Goal: Use online tool/utility: Utilize a website feature to perform a specific function

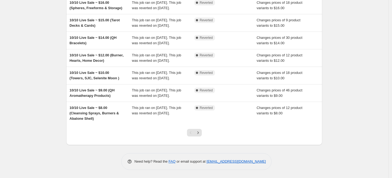
scroll to position [153, 0]
click at [200, 133] on icon "Next" at bounding box center [197, 132] width 5 height 5
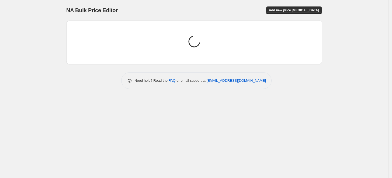
scroll to position [0, 0]
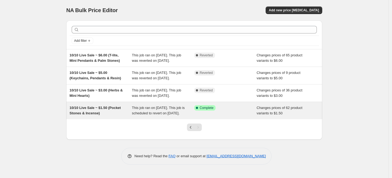
click at [196, 116] on div "Success Complete Complete" at bounding box center [225, 110] width 62 height 11
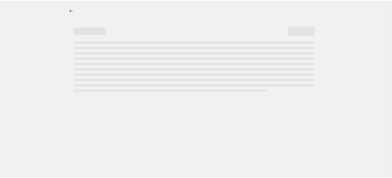
select select "collection"
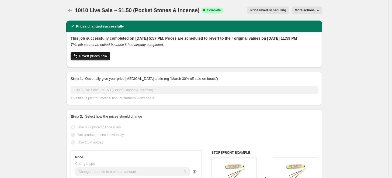
click at [103, 58] on span "Revert prices now" at bounding box center [93, 56] width 28 height 4
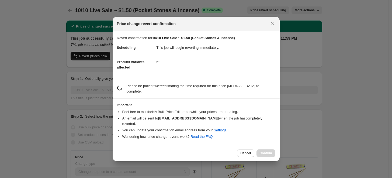
checkbox input "false"
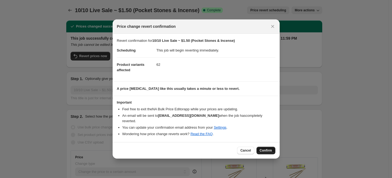
click at [266, 148] on span "Confirm" at bounding box center [265, 150] width 12 height 4
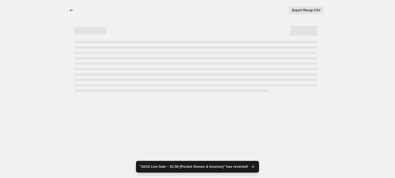
select select "collection"
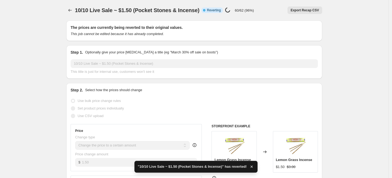
checkbox input "true"
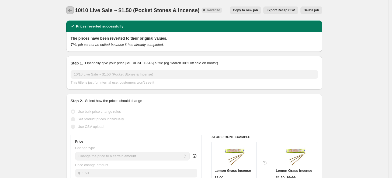
click at [73, 11] on icon "Price change jobs" at bounding box center [69, 10] width 5 height 5
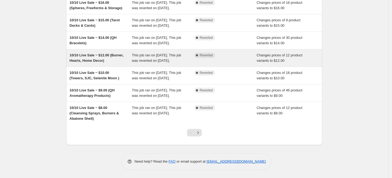
scroll to position [153, 0]
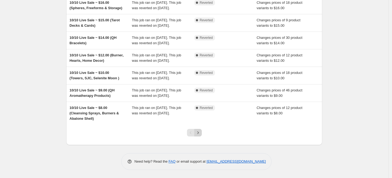
click at [199, 132] on icon "Next" at bounding box center [197, 132] width 5 height 5
